Goal: Information Seeking & Learning: Learn about a topic

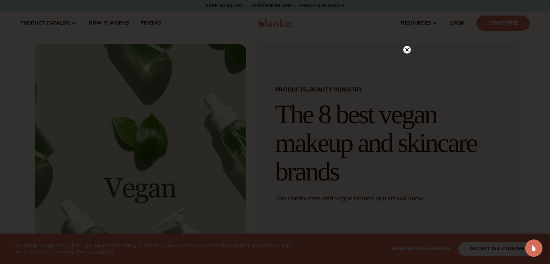
click at [404, 50] on circle at bounding box center [407, 50] width 8 height 8
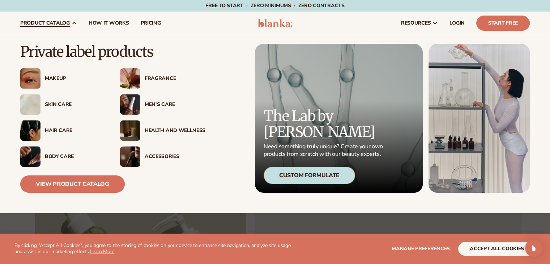
click at [45, 79] on div "Makeup" at bounding box center [75, 79] width 61 height 6
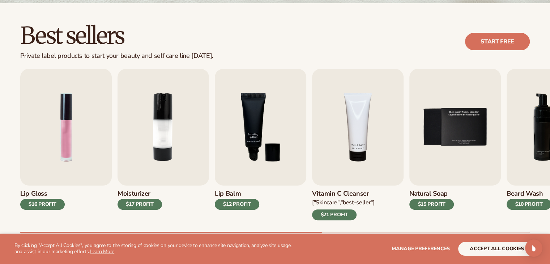
scroll to position [192, 0]
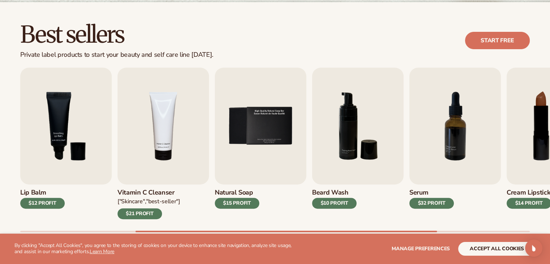
click at [534, 116] on img "8 / 9" at bounding box center [552, 126] width 91 height 117
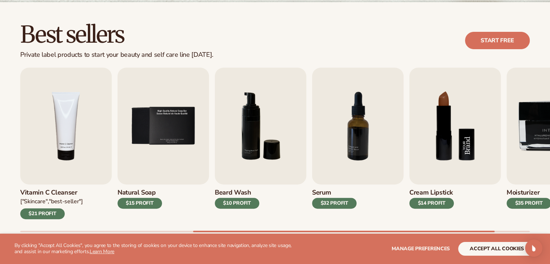
click at [454, 167] on img "8 / 9" at bounding box center [454, 126] width 91 height 117
click at [457, 125] on img "8 / 9" at bounding box center [454, 126] width 91 height 117
click at [483, 246] on button "accept all cookies" at bounding box center [496, 249] width 77 height 14
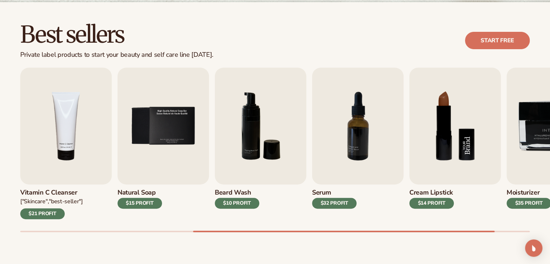
click at [465, 181] on img "8 / 9" at bounding box center [454, 126] width 91 height 117
click at [453, 156] on img "8 / 9" at bounding box center [454, 126] width 91 height 117
click at [436, 203] on div "$14 PROFIT" at bounding box center [431, 203] width 44 height 11
click at [493, 42] on link "Start free" at bounding box center [497, 40] width 65 height 17
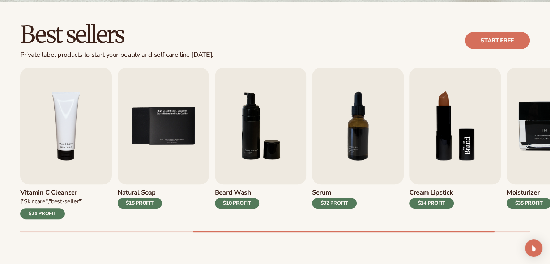
click at [422, 119] on img "8 / 9" at bounding box center [454, 126] width 91 height 117
click at [462, 141] on img "8 / 9" at bounding box center [454, 126] width 91 height 117
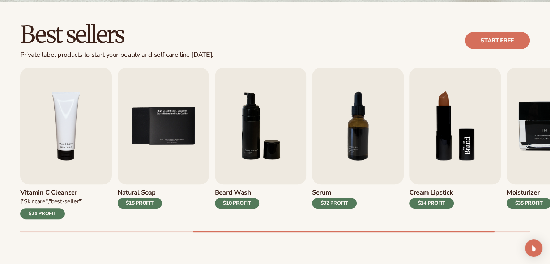
click at [462, 141] on img "8 / 9" at bounding box center [454, 126] width 91 height 117
drag, startPoint x: 462, startPoint y: 141, endPoint x: 536, endPoint y: 246, distance: 128.6
click at [536, 246] on img "Open Intercom Messenger" at bounding box center [533, 247] width 9 height 9
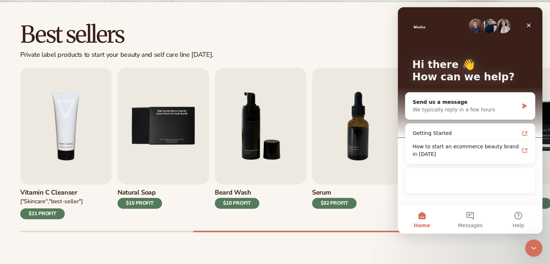
scroll to position [0, 0]
click at [349, 31] on div "Best sellers Private label products to start your beauty and self care line tod…" at bounding box center [274, 40] width 509 height 37
